Goal: Transaction & Acquisition: Purchase product/service

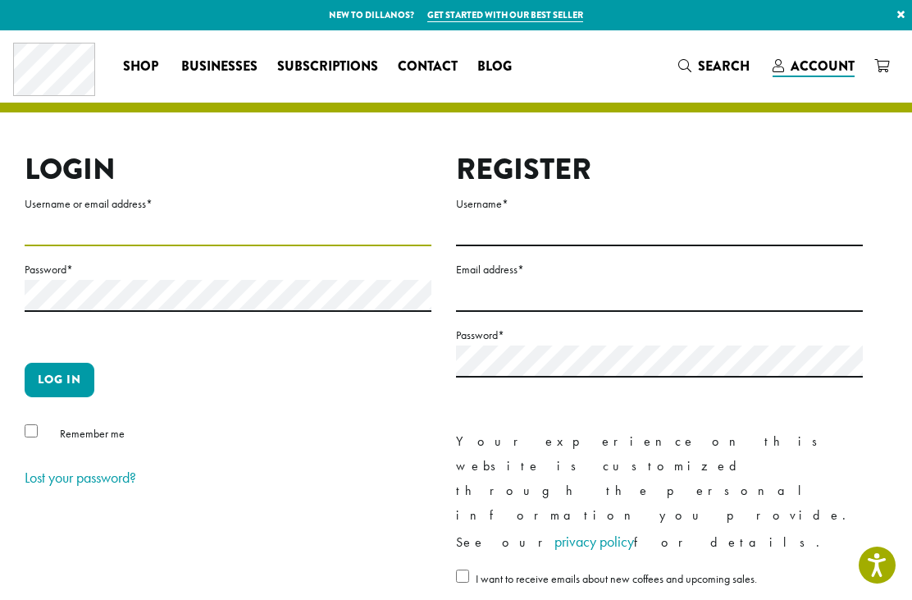
click at [90, 232] on input "Username or email address *" at bounding box center [228, 230] width 407 height 32
type input "**********"
click at [59, 379] on button "Log in" at bounding box center [60, 380] width 70 height 34
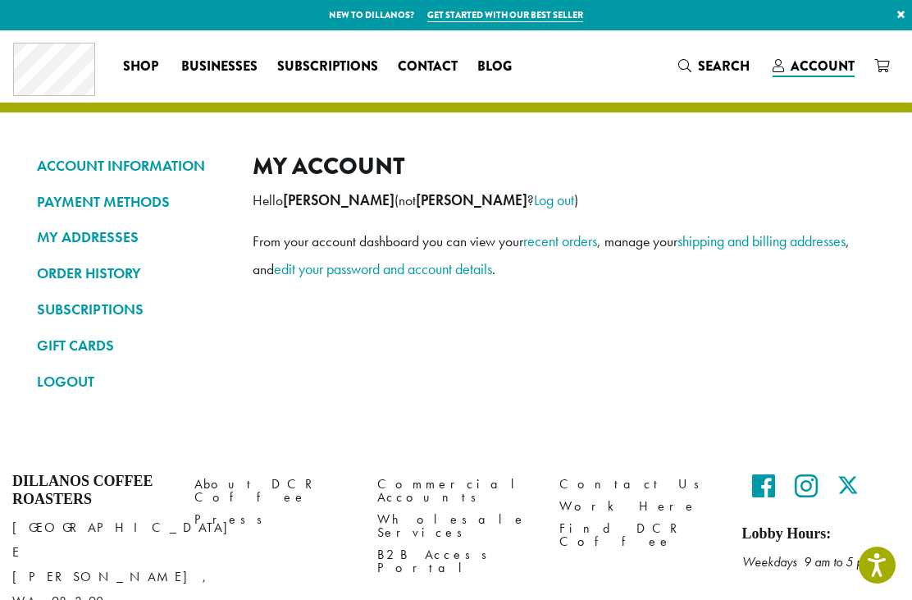
click at [124, 308] on link "SUBSCRIPTIONS" at bounding box center [132, 309] width 191 height 28
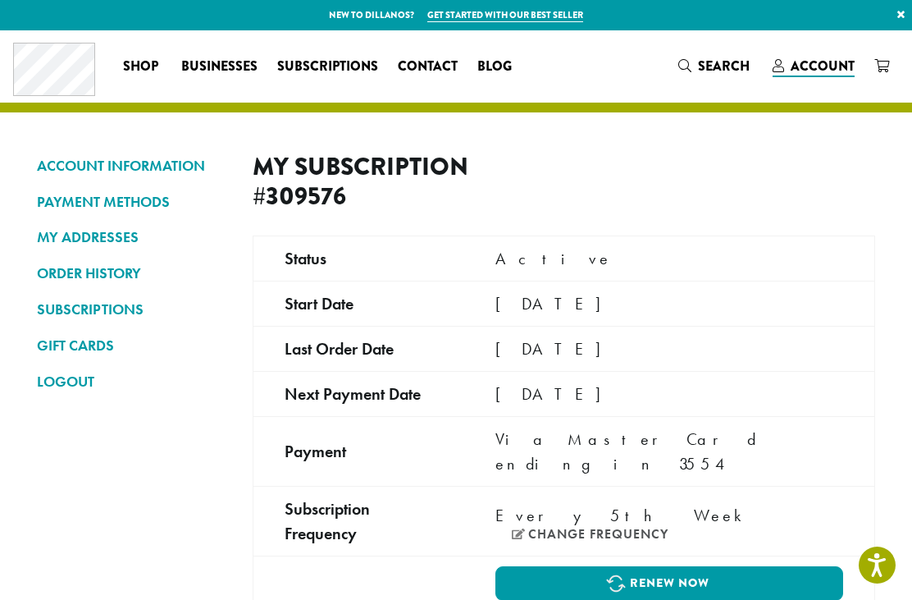
click at [650, 391] on td "[DATE]" at bounding box center [669, 393] width 410 height 45
click at [680, 390] on td "[DATE]" at bounding box center [669, 393] width 410 height 45
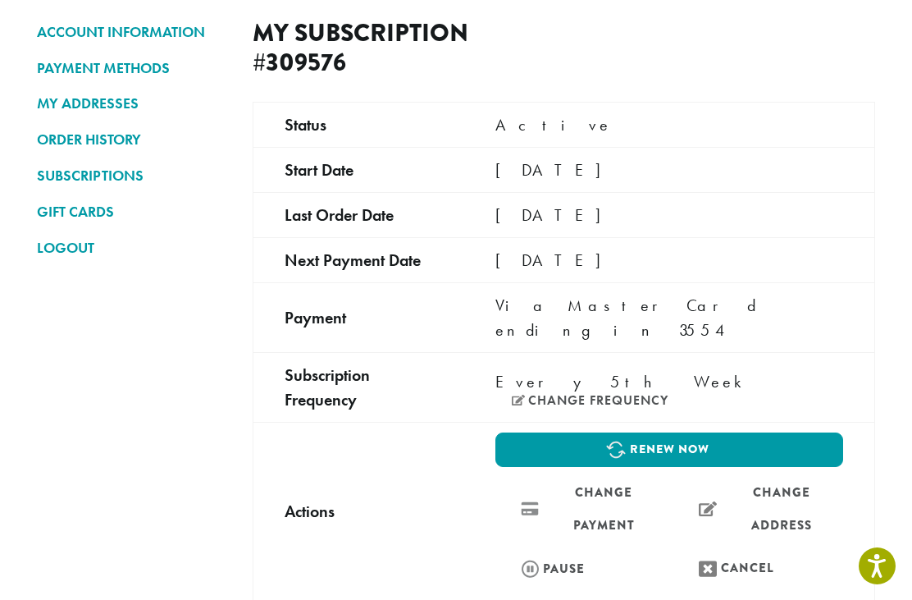
scroll to position [134, 0]
click at [740, 432] on link "Renew now" at bounding box center [669, 449] width 348 height 34
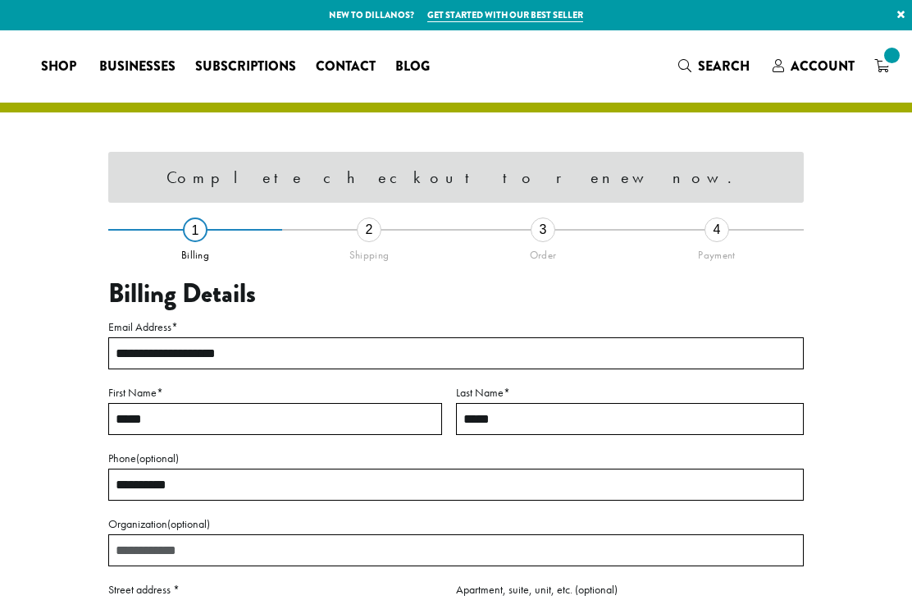
select select "**"
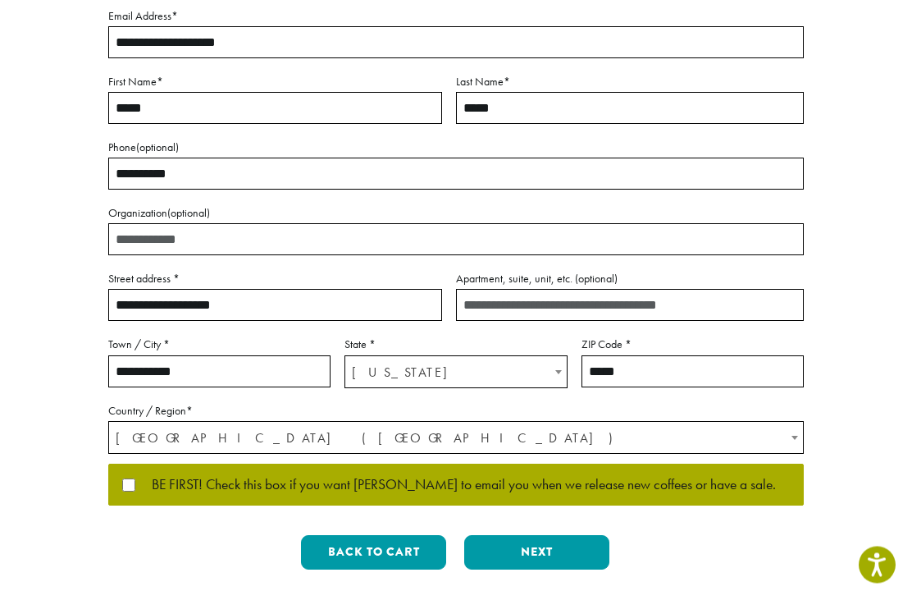
scroll to position [267, 0]
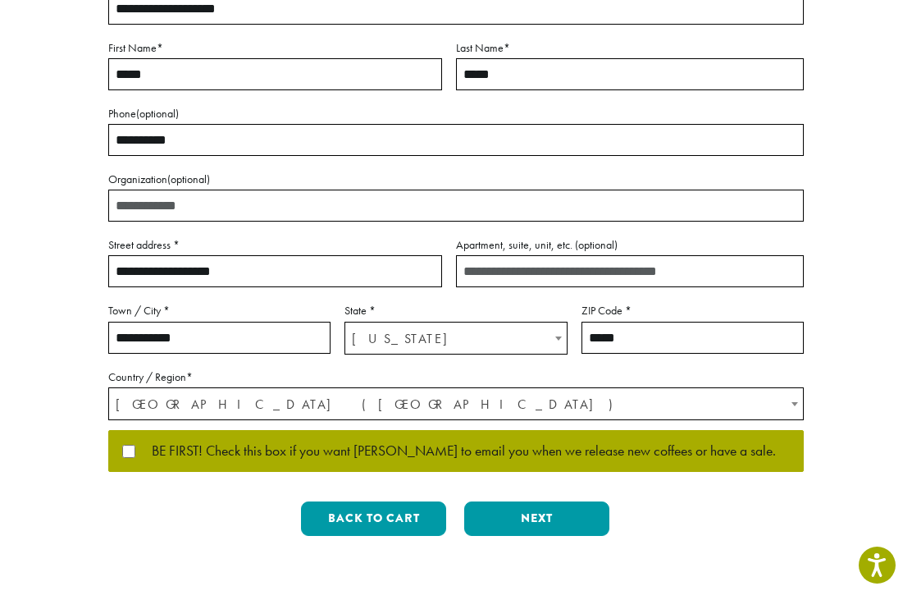
click at [550, 511] on button "Next" at bounding box center [536, 518] width 145 height 34
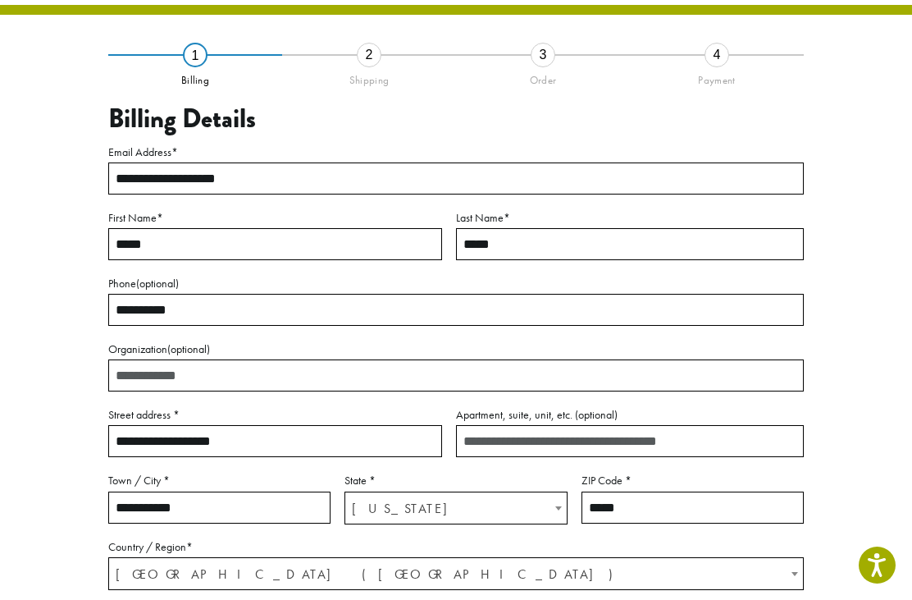
scroll to position [52, 0]
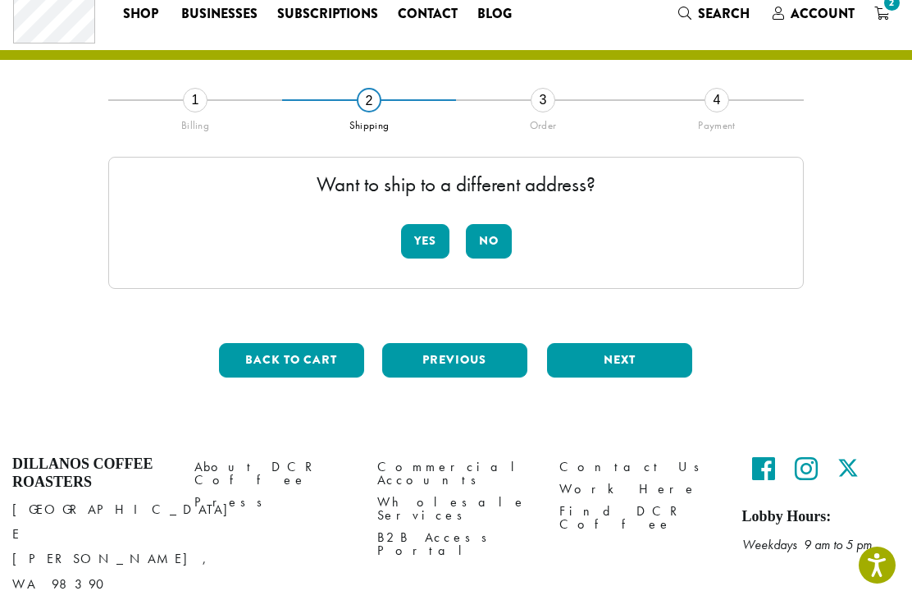
click at [495, 243] on button "No" at bounding box center [489, 241] width 46 height 34
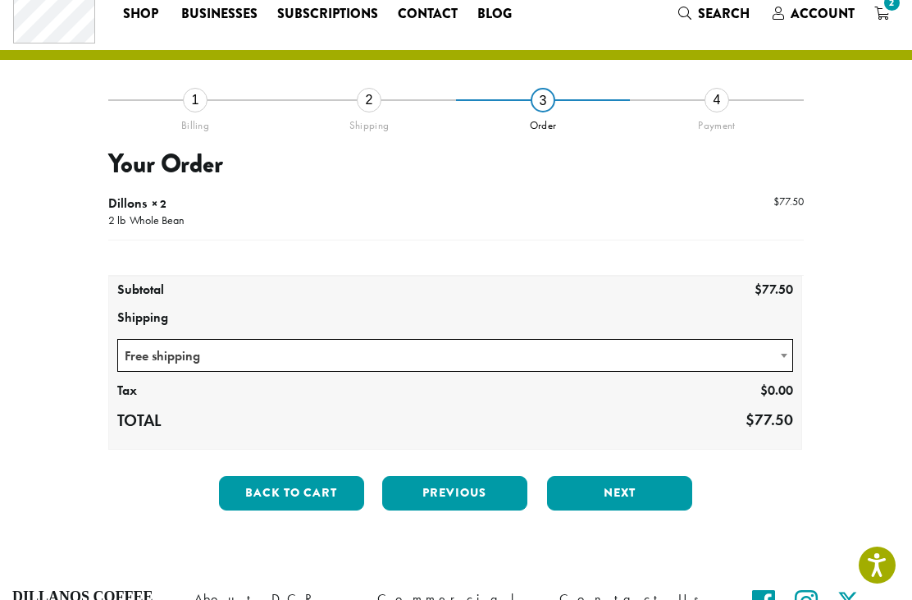
click at [634, 493] on button "Next" at bounding box center [619, 493] width 145 height 34
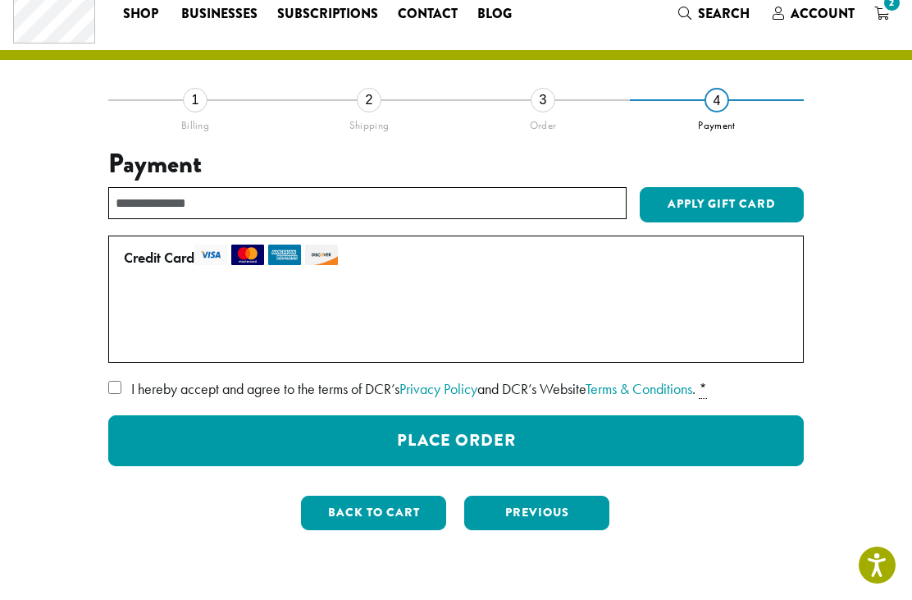
click at [528, 426] on button "Place Order" at bounding box center [456, 440] width 696 height 51
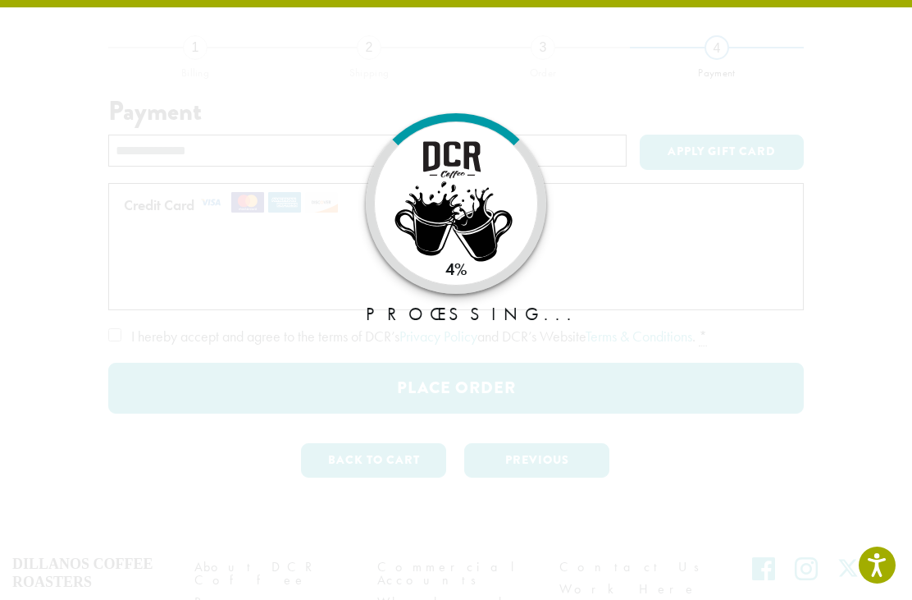
scroll to position [106, 0]
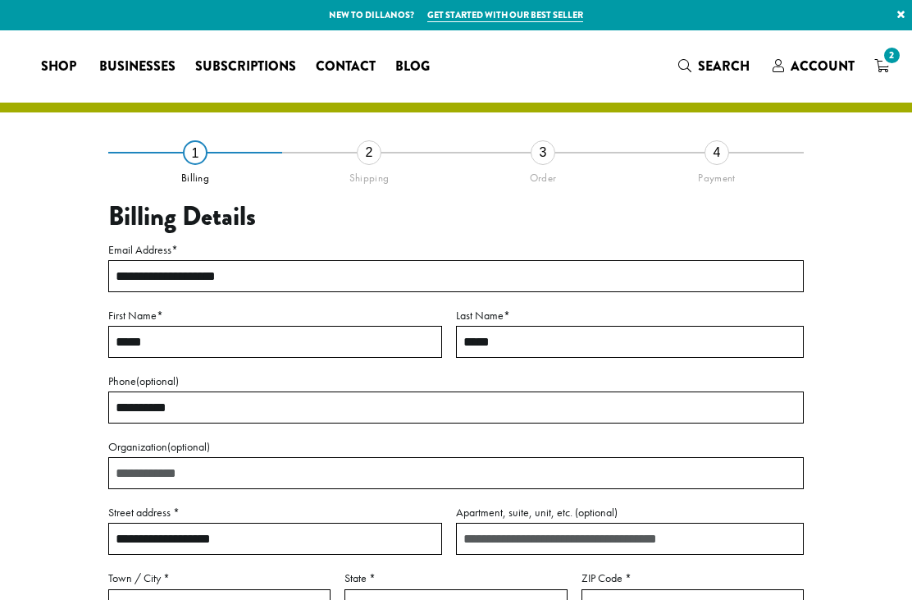
select select "**"
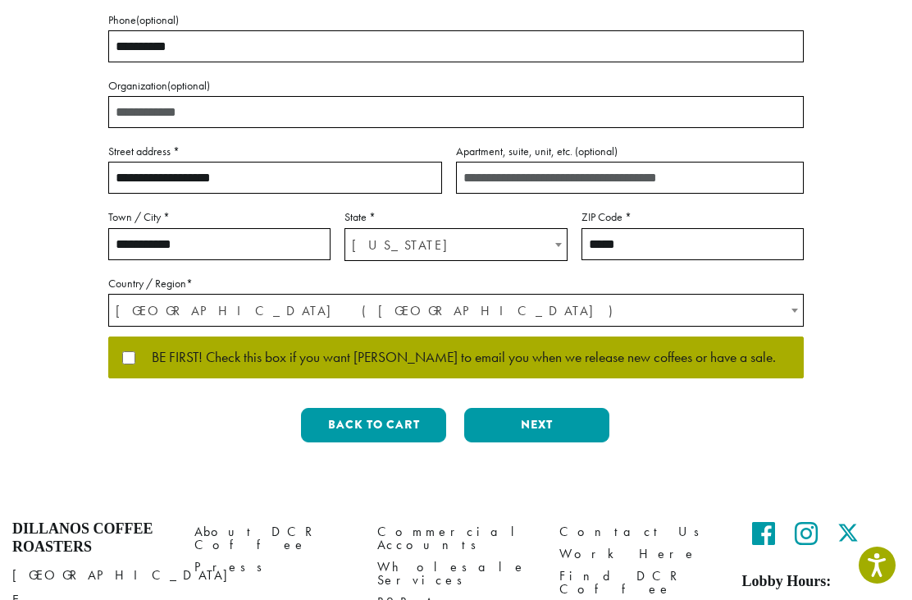
click at [551, 420] on button "Next" at bounding box center [536, 425] width 145 height 34
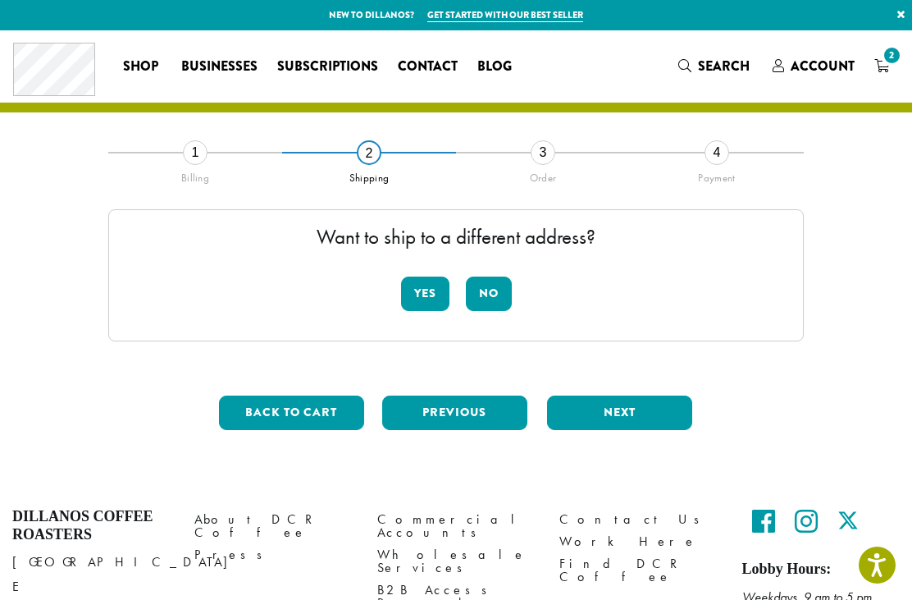
click at [902, 57] on span "2" at bounding box center [892, 55] width 22 height 22
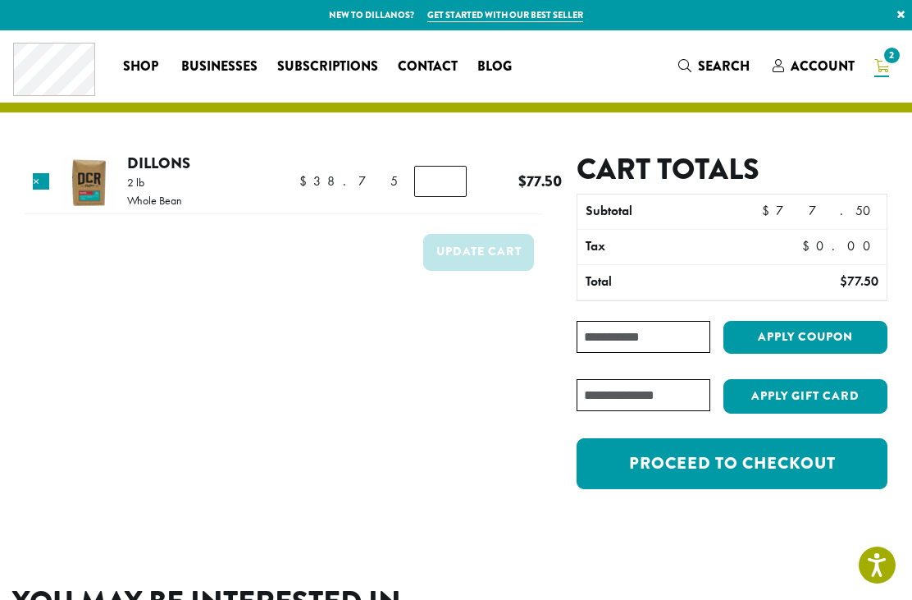
click at [756, 464] on link "Proceed to checkout" at bounding box center [732, 463] width 311 height 51
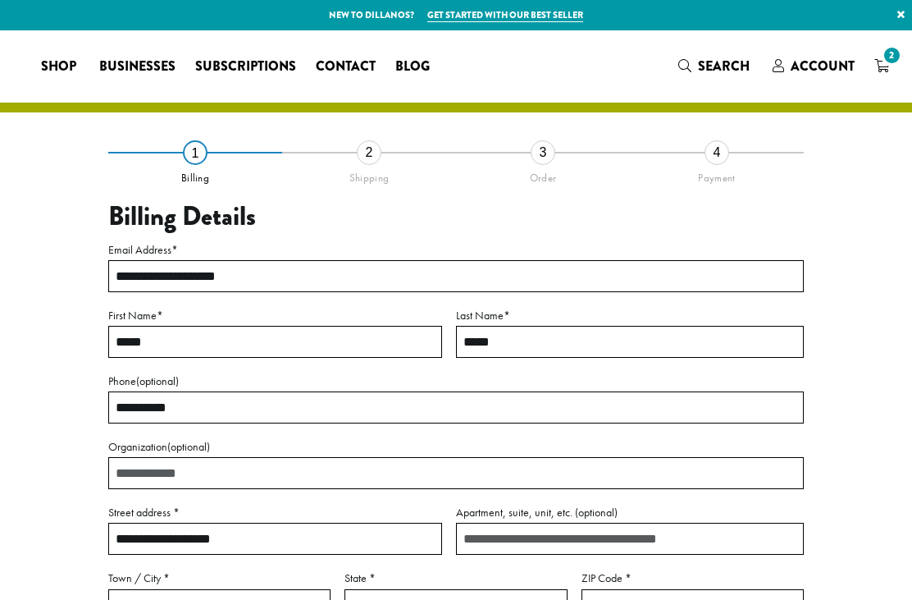
select select "**"
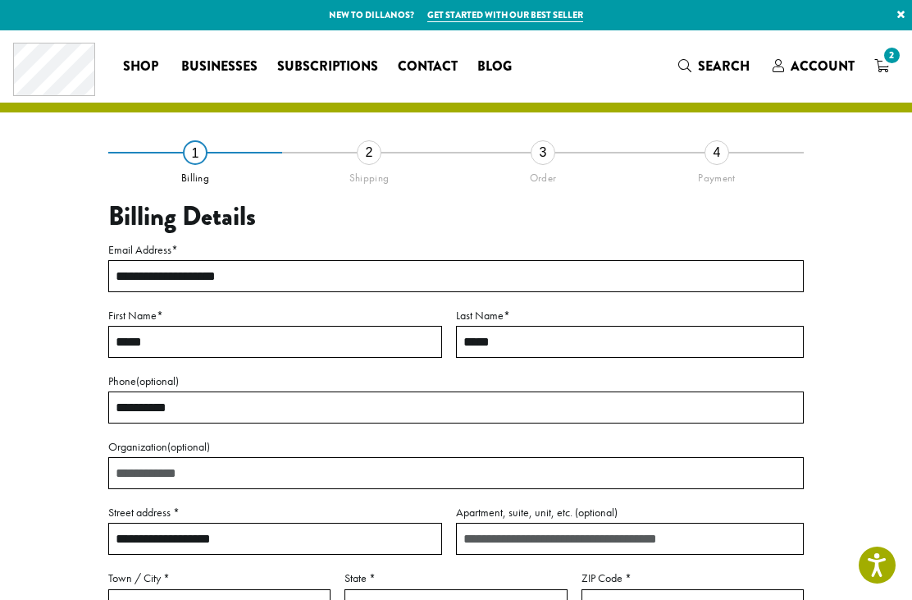
click at [313, 70] on span "Subscriptions" at bounding box center [327, 67] width 101 height 21
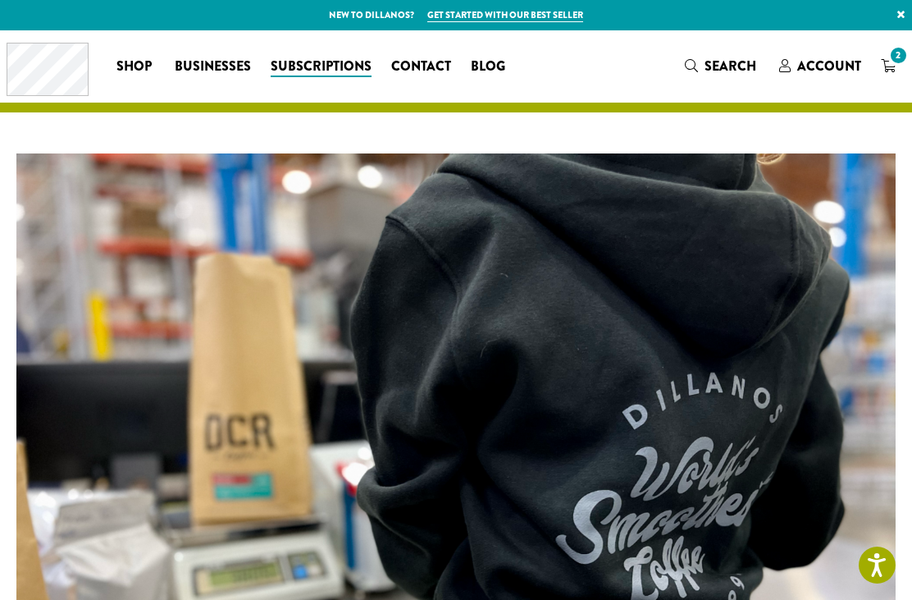
click at [824, 66] on span "Account" at bounding box center [829, 66] width 64 height 19
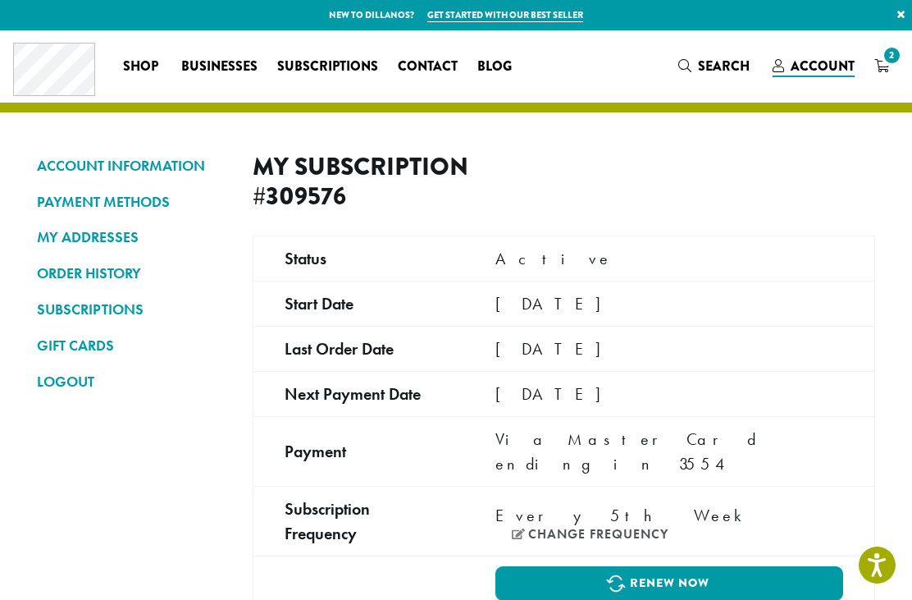
click at [891, 62] on span "2" at bounding box center [892, 55] width 22 height 22
click at [91, 259] on link "ORDER HISTORY" at bounding box center [132, 273] width 191 height 28
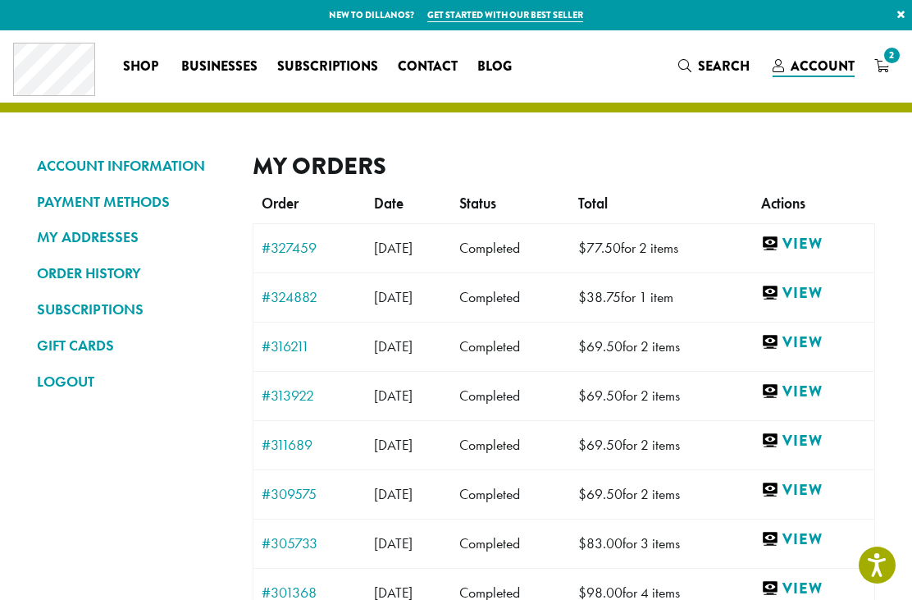
click at [880, 61] on icon "2" at bounding box center [881, 65] width 15 height 13
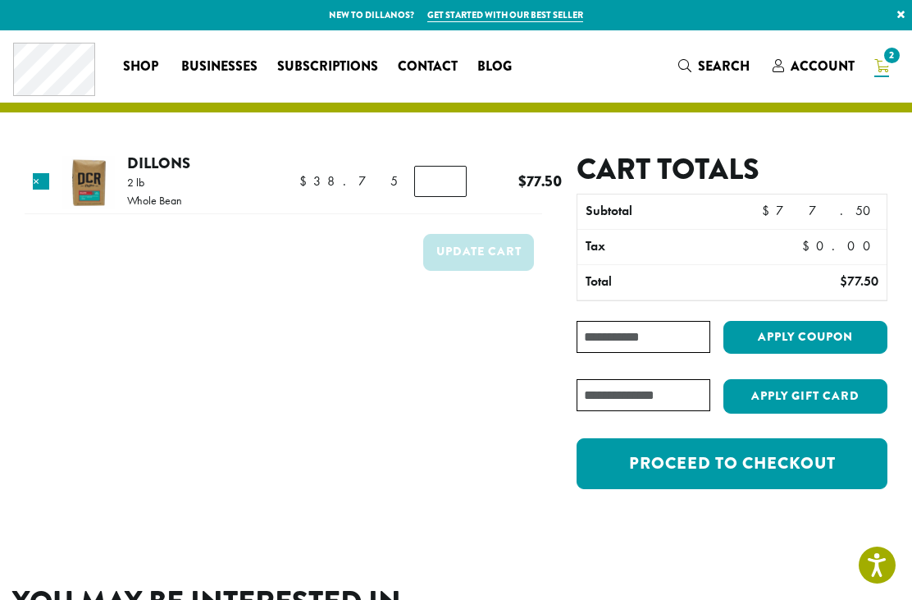
click at [744, 454] on link "Proceed to checkout" at bounding box center [732, 463] width 311 height 51
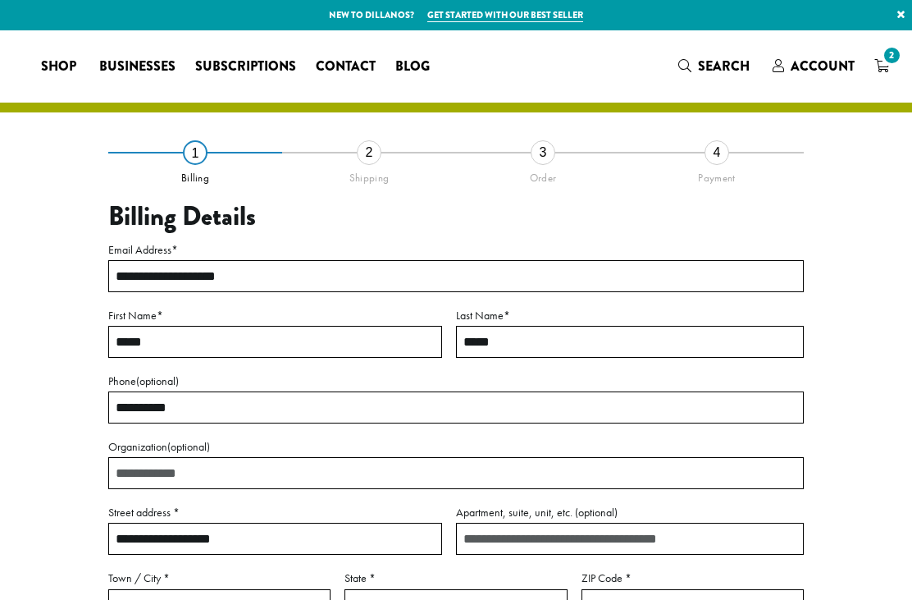
select select "**"
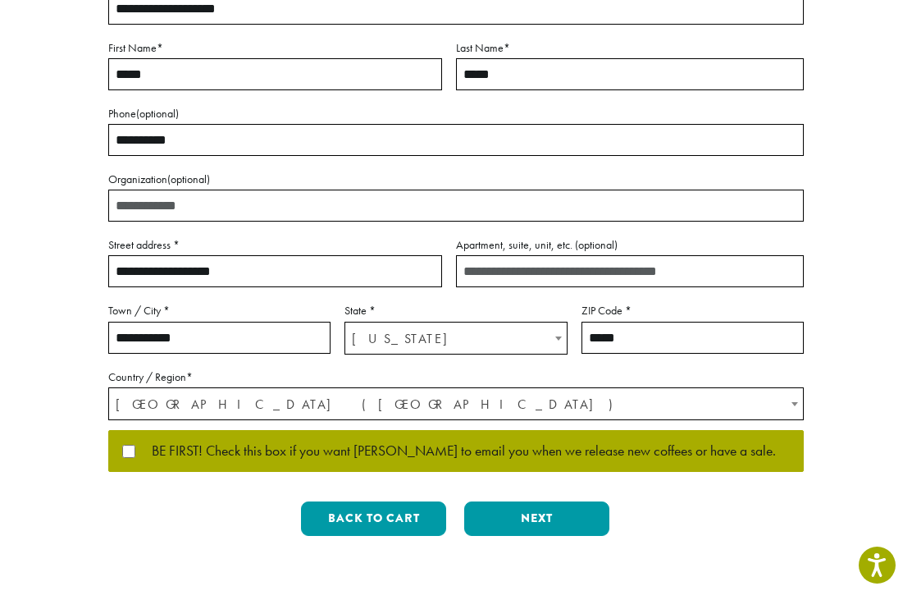
click at [573, 508] on button "Next" at bounding box center [536, 518] width 145 height 34
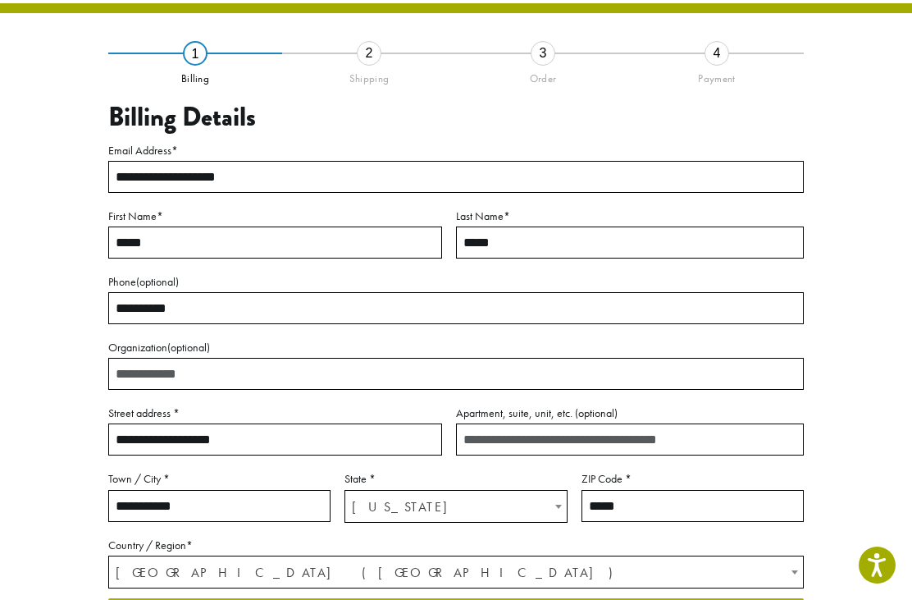
scroll to position [52, 0]
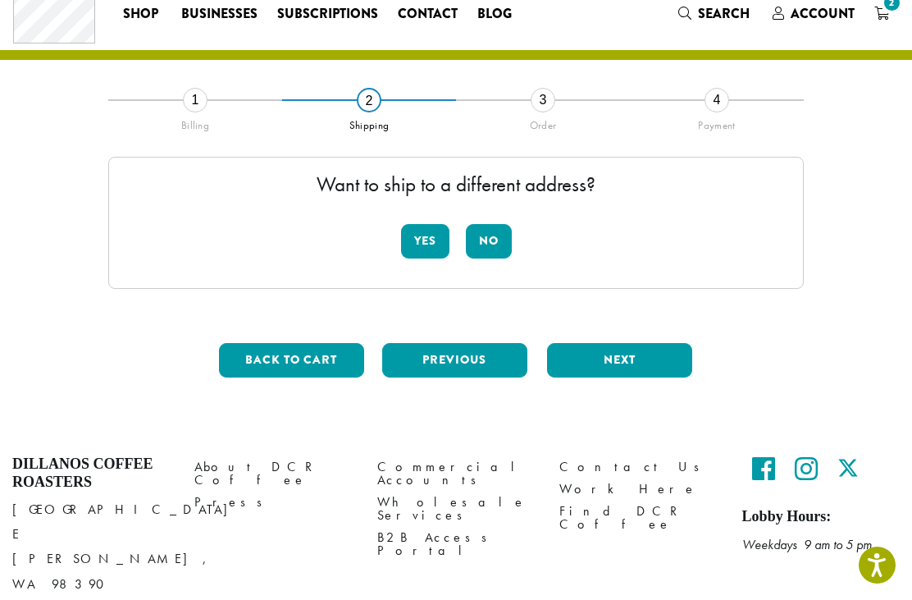
click at [499, 232] on button "No" at bounding box center [489, 241] width 46 height 34
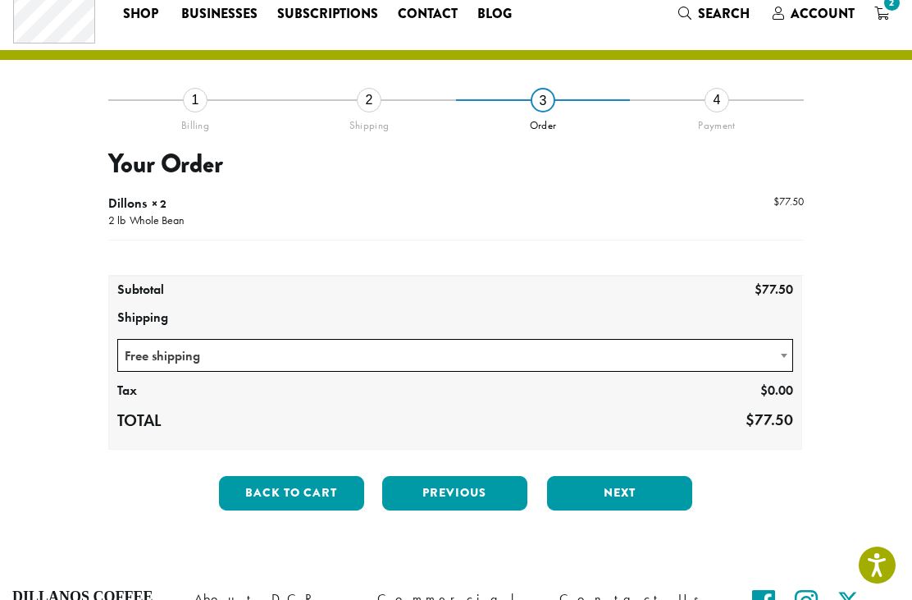
click at [641, 489] on button "Next" at bounding box center [619, 493] width 145 height 34
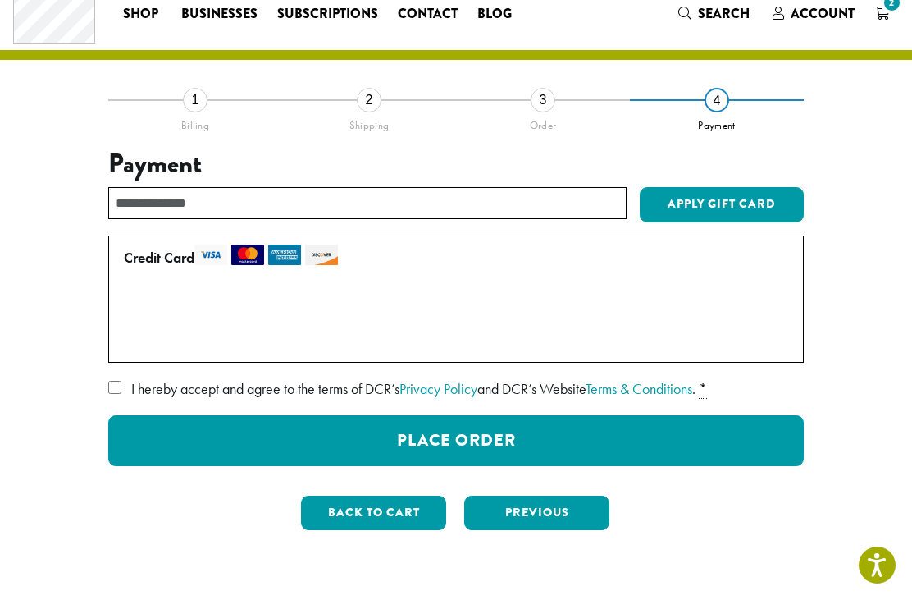
click at [591, 439] on button "Place Order" at bounding box center [456, 440] width 696 height 51
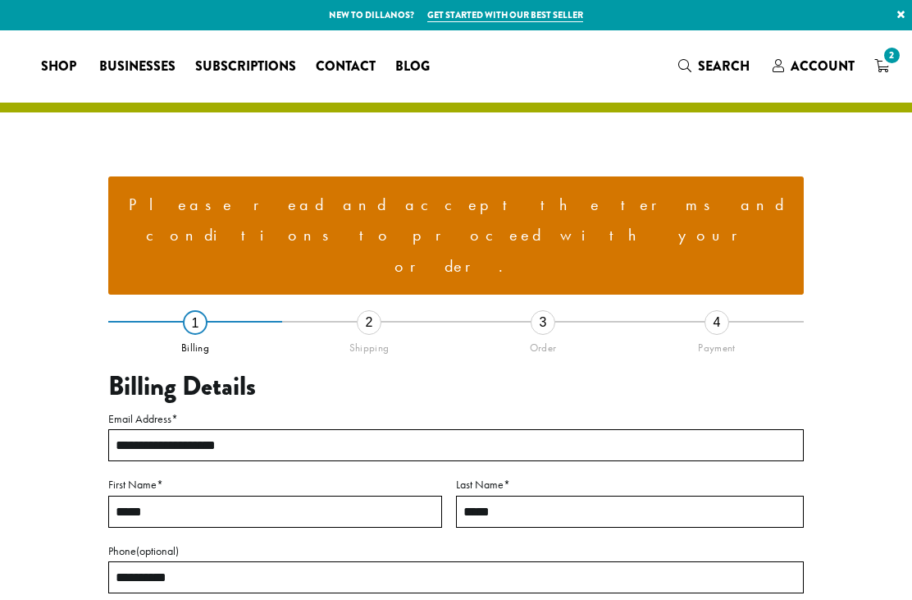
select select "**"
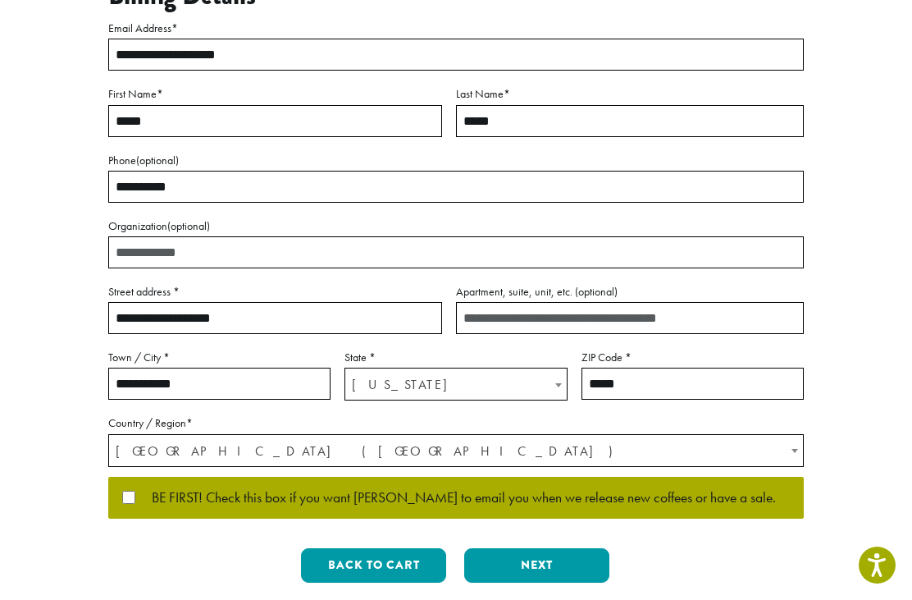
scroll to position [398, 0]
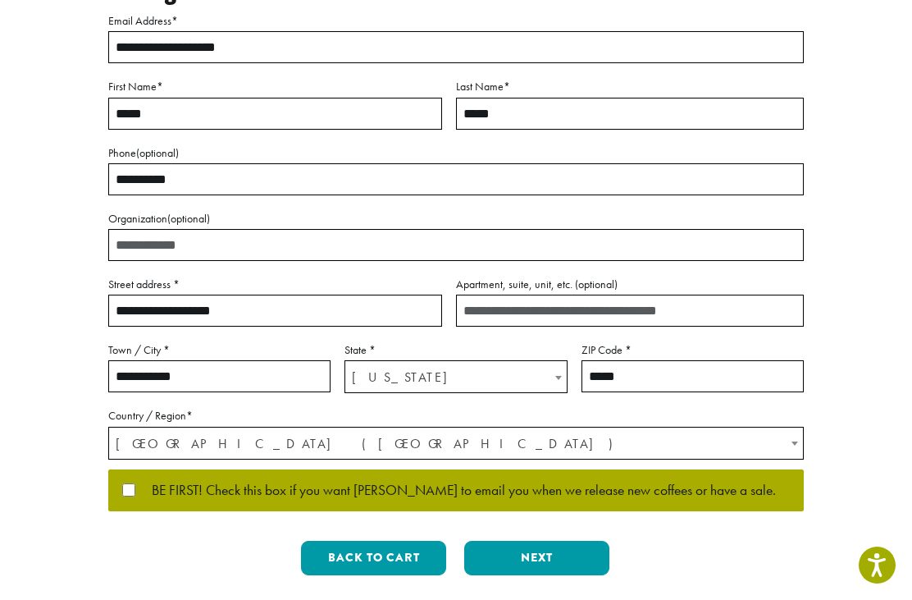
click at [571, 541] on button "Next" at bounding box center [536, 558] width 145 height 34
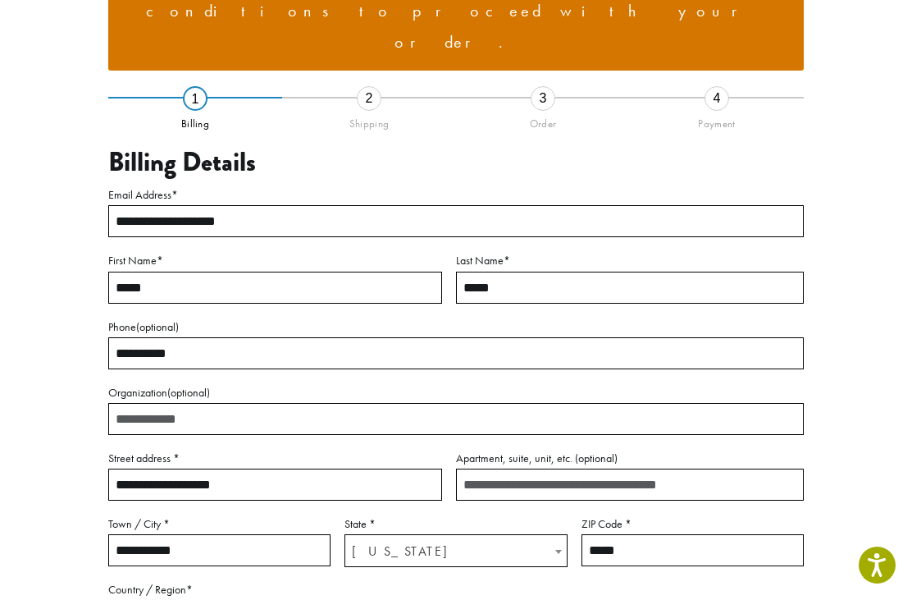
scroll to position [160, 0]
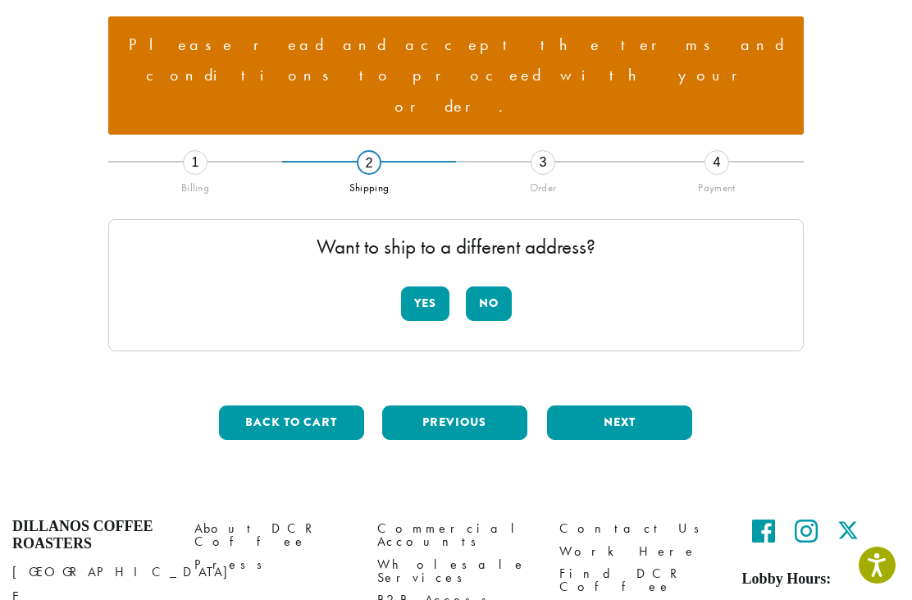
click at [489, 286] on button "No" at bounding box center [489, 303] width 46 height 34
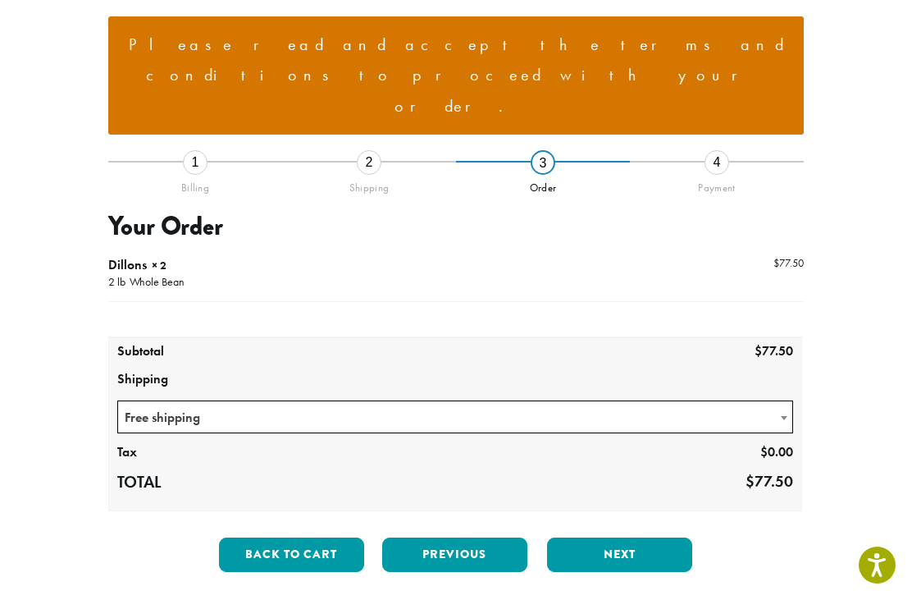
click at [627, 537] on button "Next" at bounding box center [619, 554] width 145 height 34
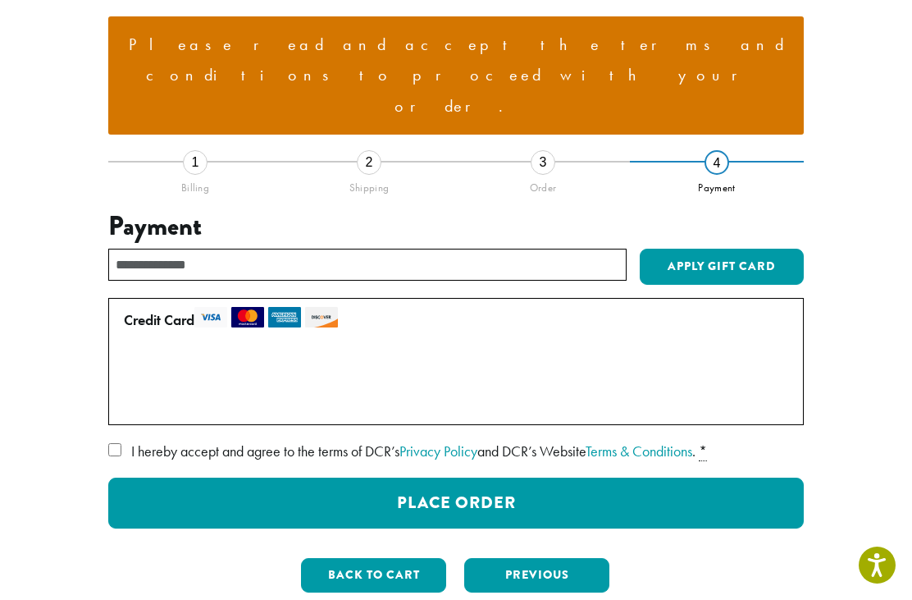
click at [599, 477] on button "Place Order" at bounding box center [456, 502] width 696 height 51
